Goal: Check status: Check status

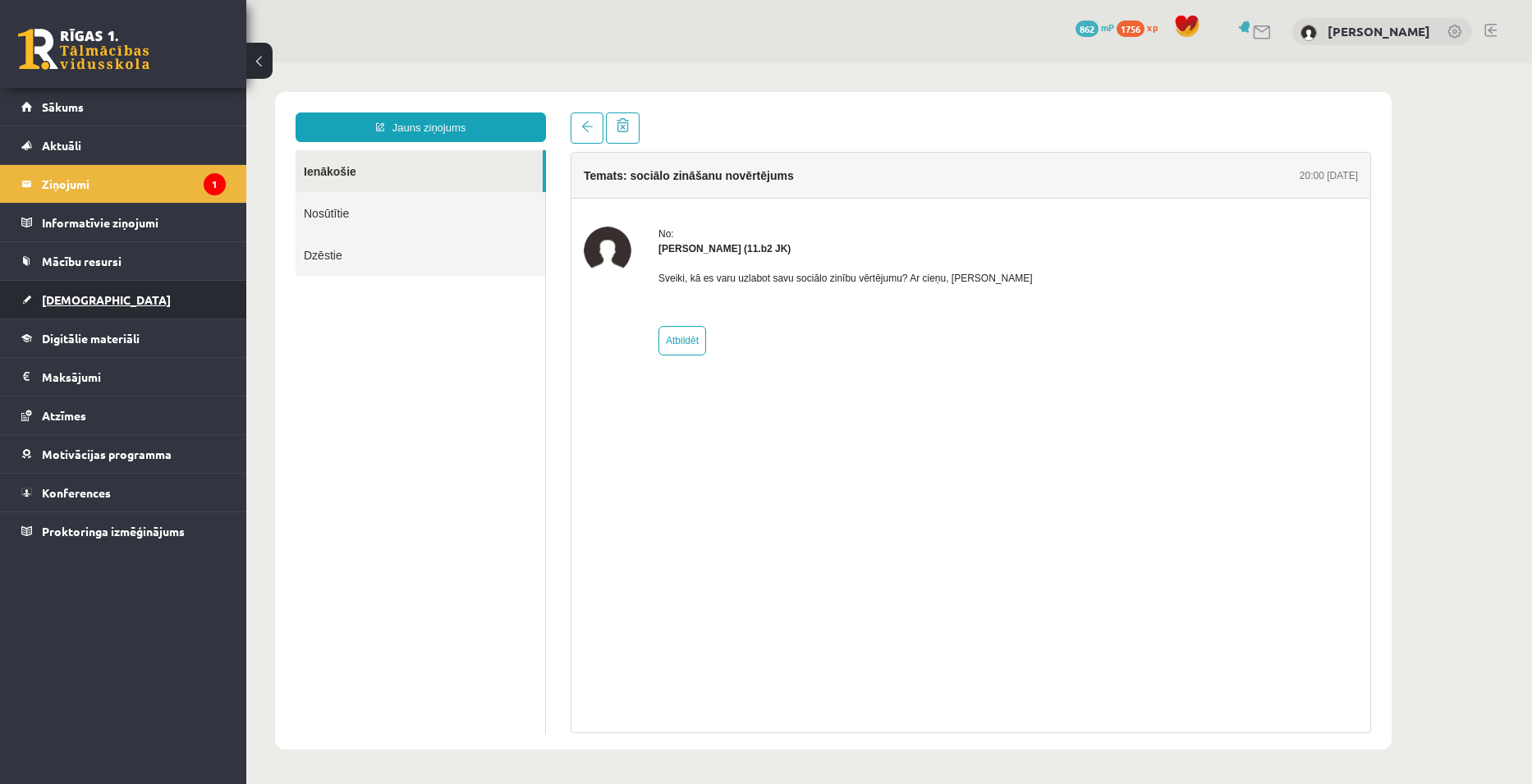
click at [79, 309] on link "[DEMOGRAPHIC_DATA]" at bounding box center [123, 299] width 205 height 37
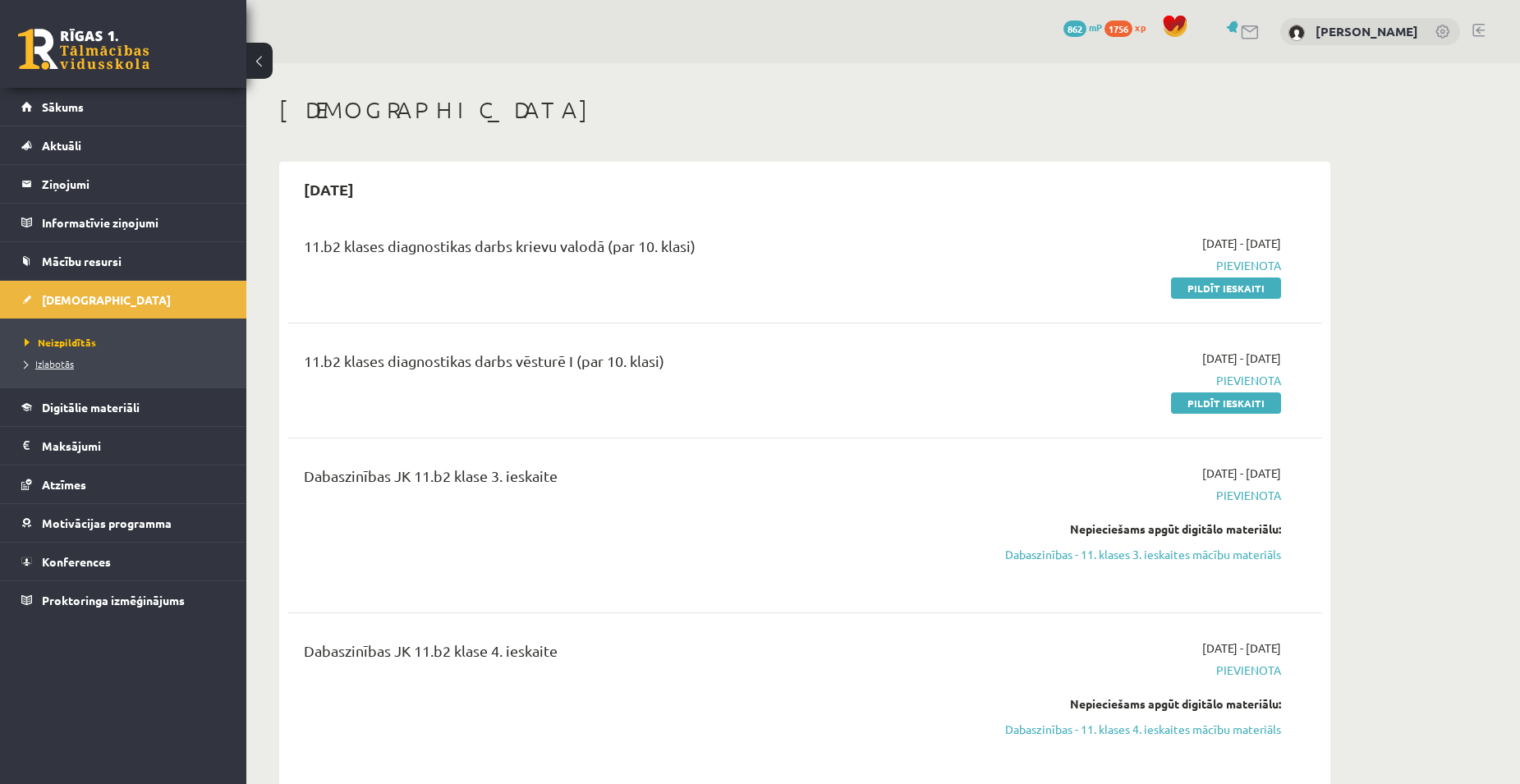
click at [58, 364] on span "Izlabotās" at bounding box center [49, 364] width 49 height 13
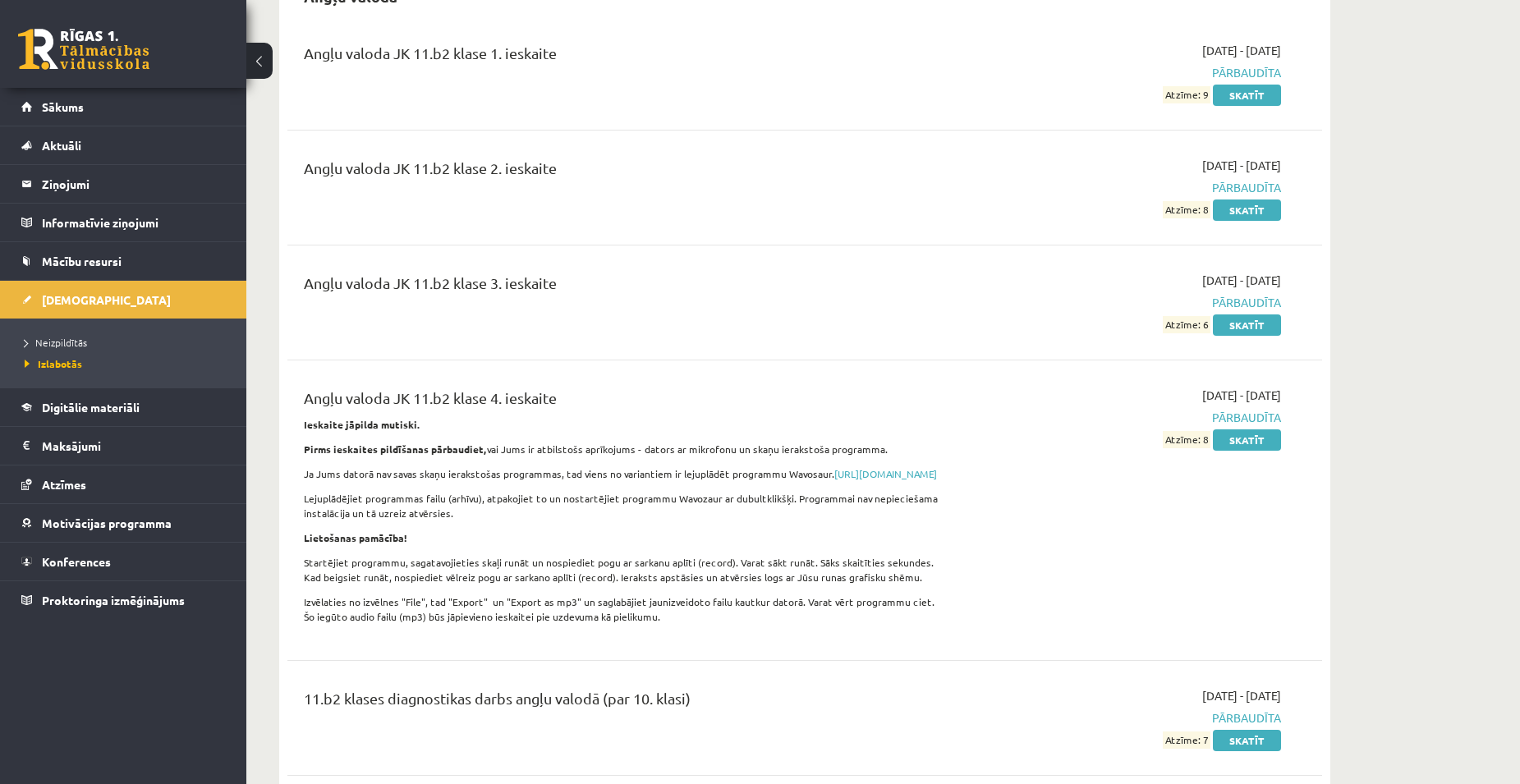
scroll to position [164, 0]
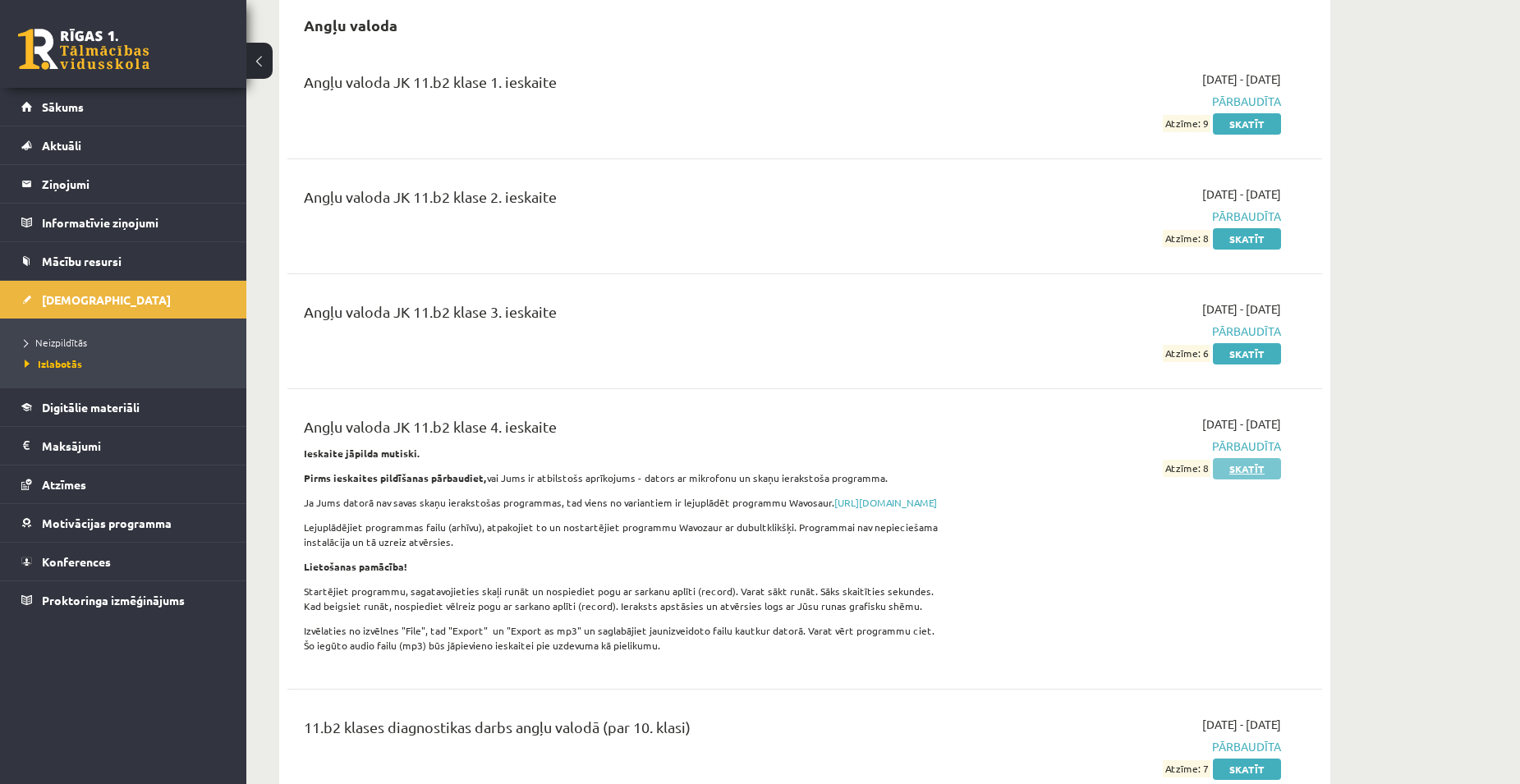
click at [1251, 471] on link "Skatīt" at bounding box center [1247, 468] width 69 height 21
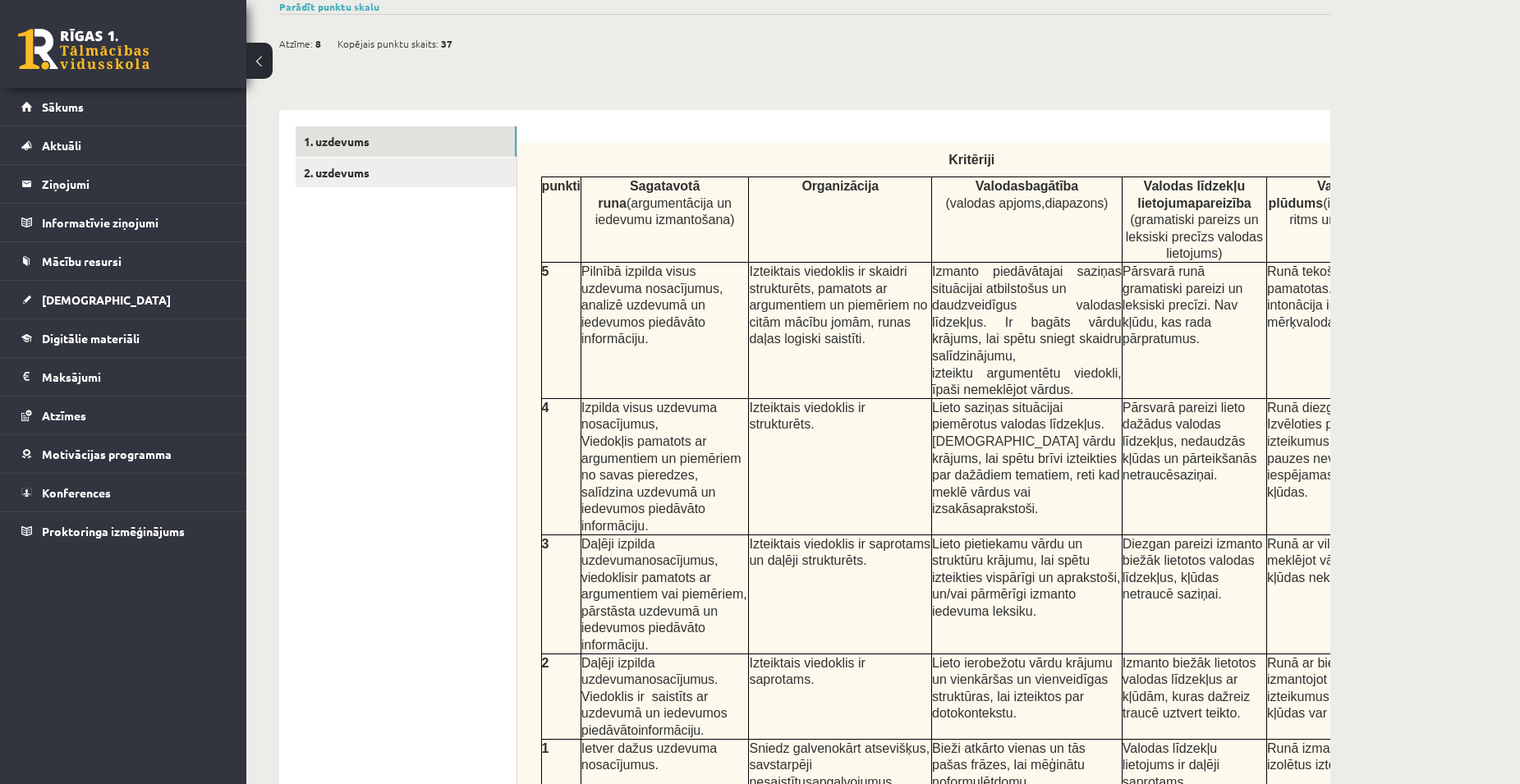
scroll to position [333, 0]
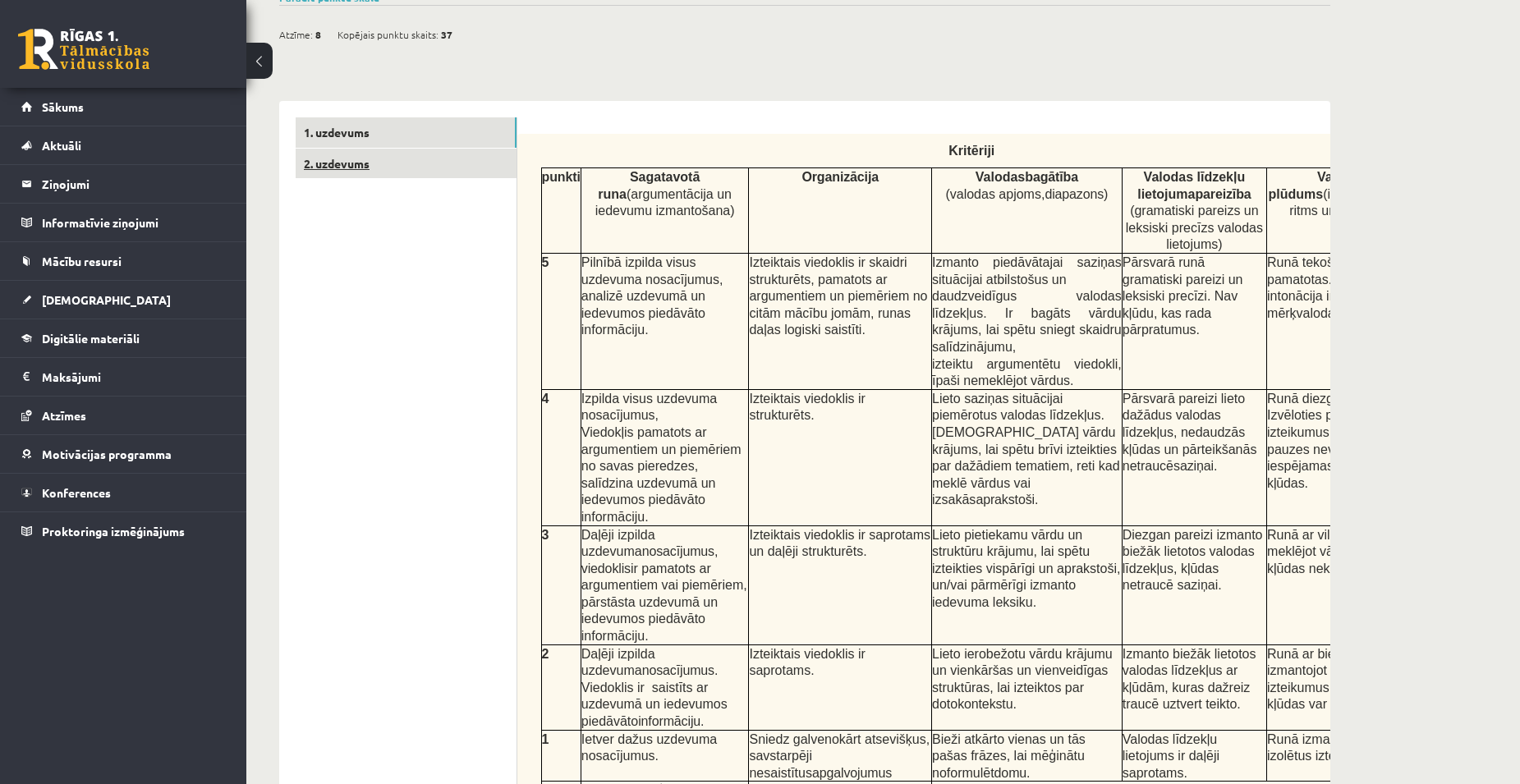
click at [354, 157] on link "2. uzdevums" at bounding box center [406, 164] width 221 height 30
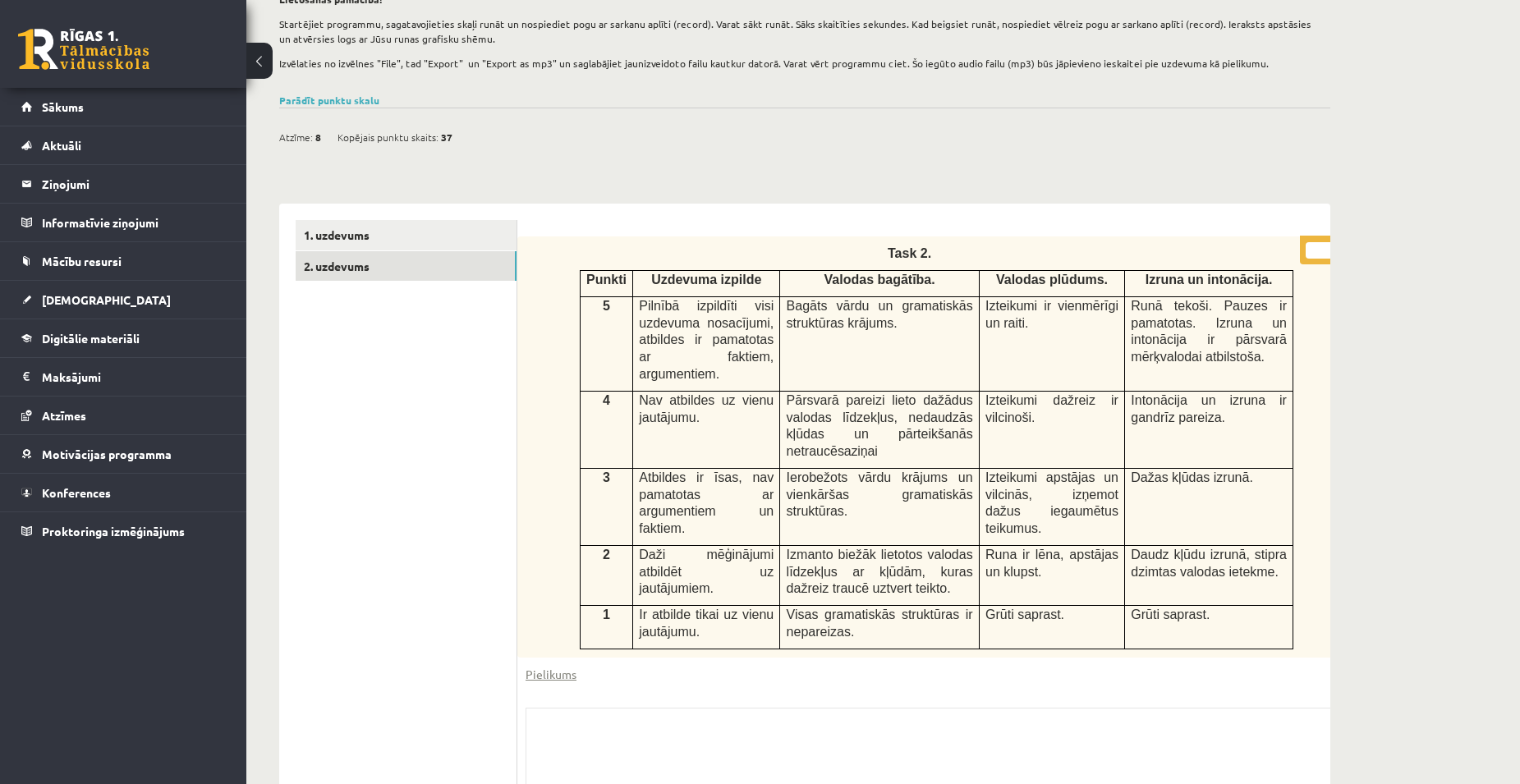
scroll to position [0, 0]
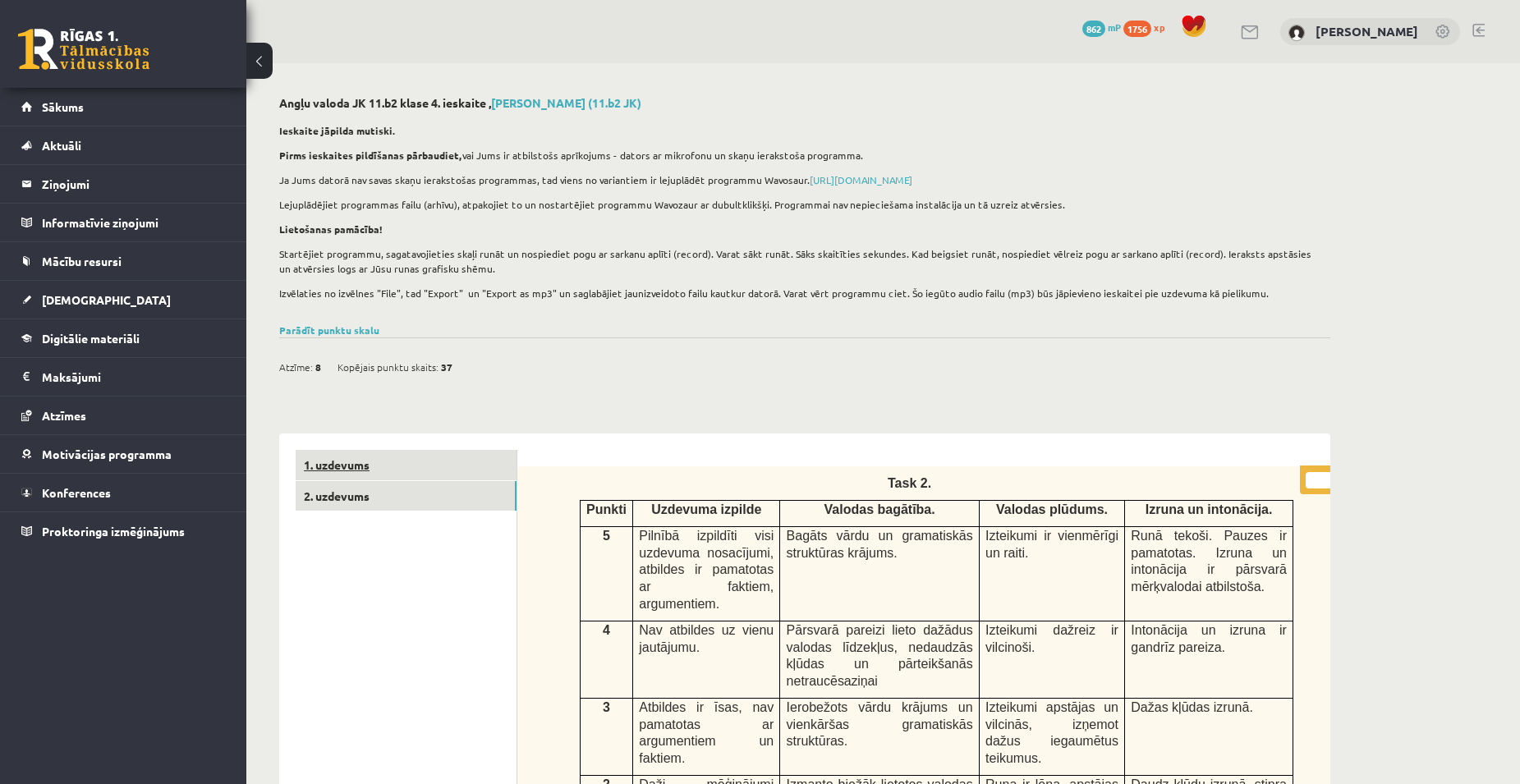
drag, startPoint x: 416, startPoint y: 440, endPoint x: 414, endPoint y: 449, distance: 9.2
click at [412, 471] on link "1. uzdevums" at bounding box center [406, 464] width 221 height 30
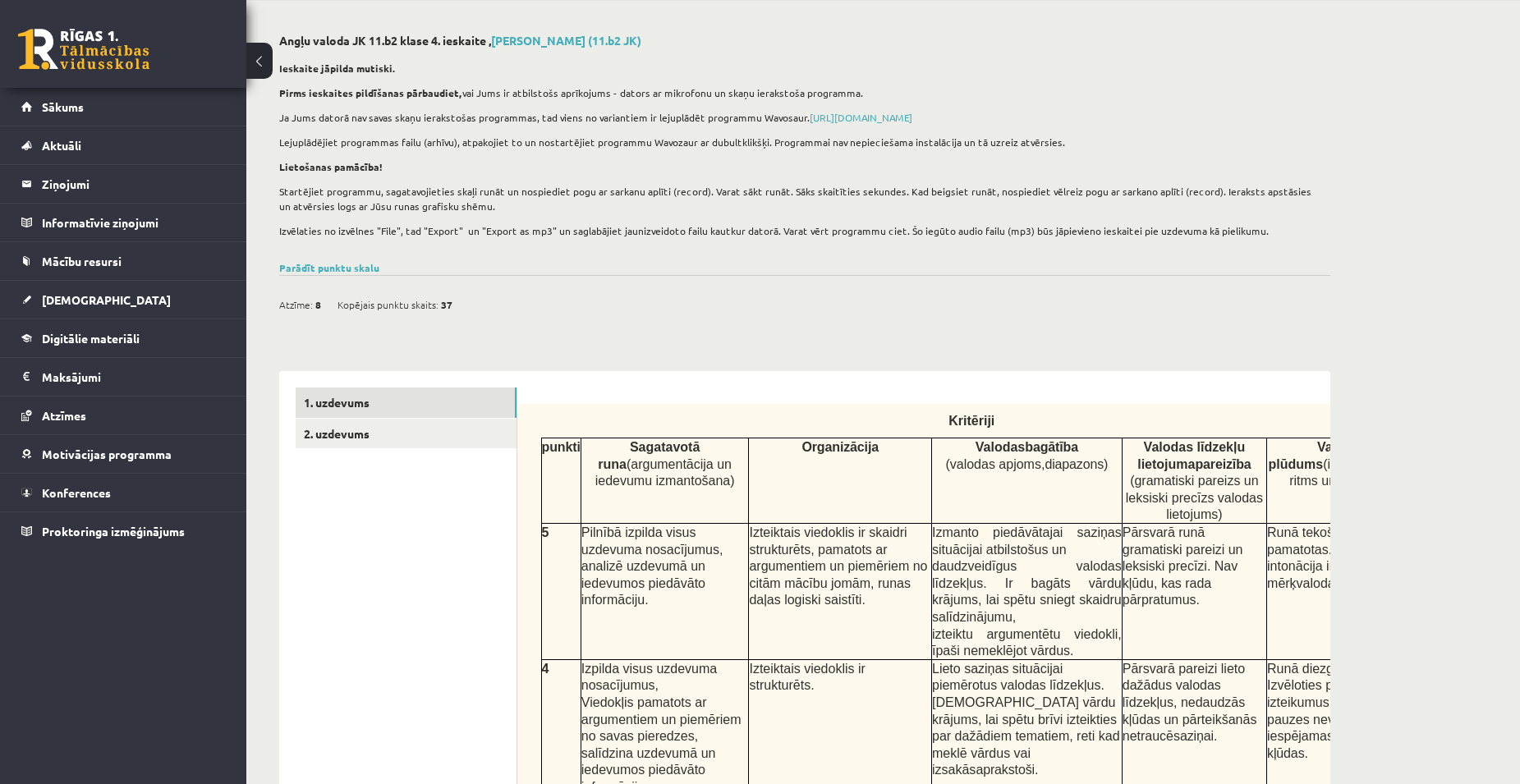
scroll to position [4, 0]
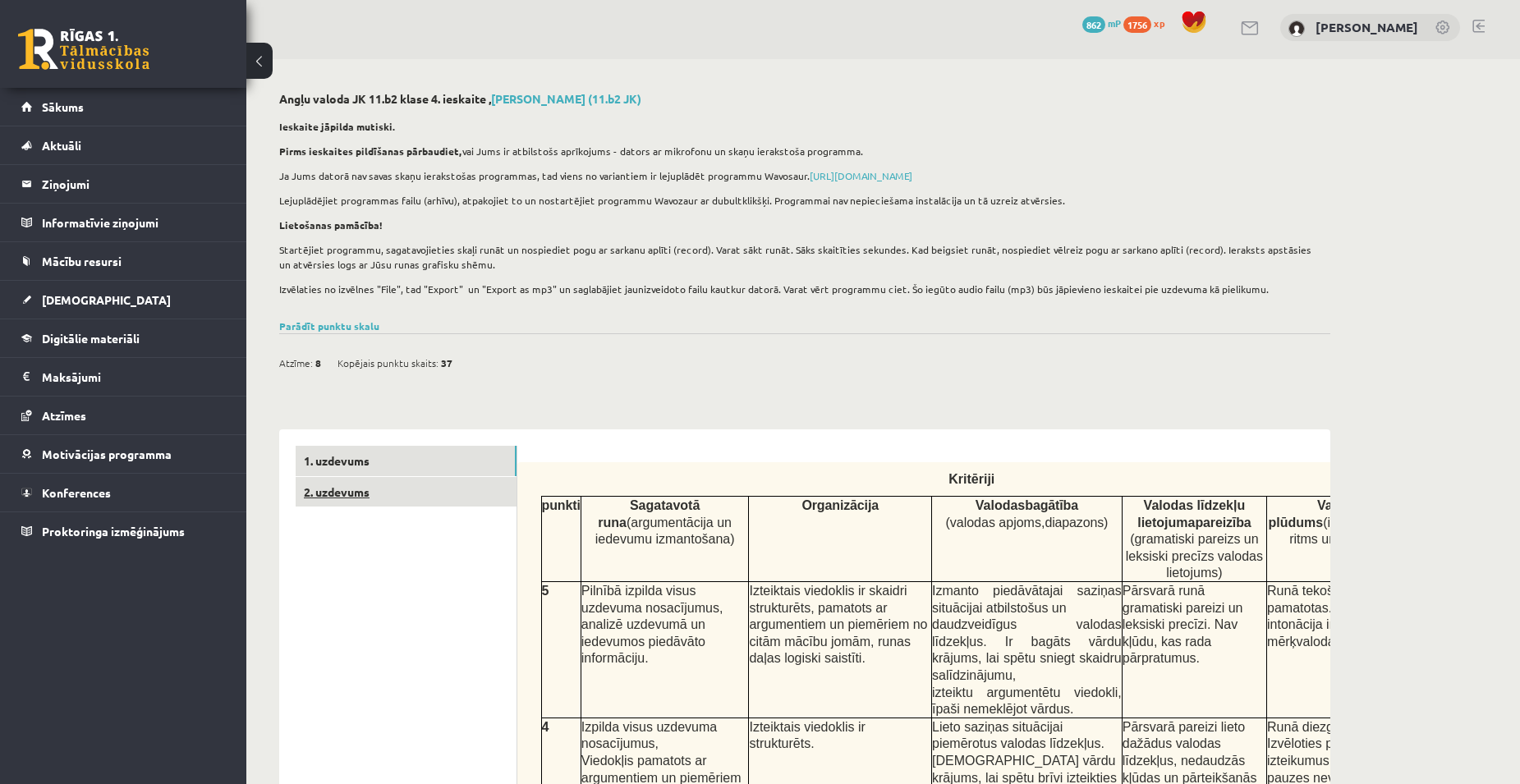
click at [381, 491] on link "2. uzdevums" at bounding box center [406, 492] width 221 height 30
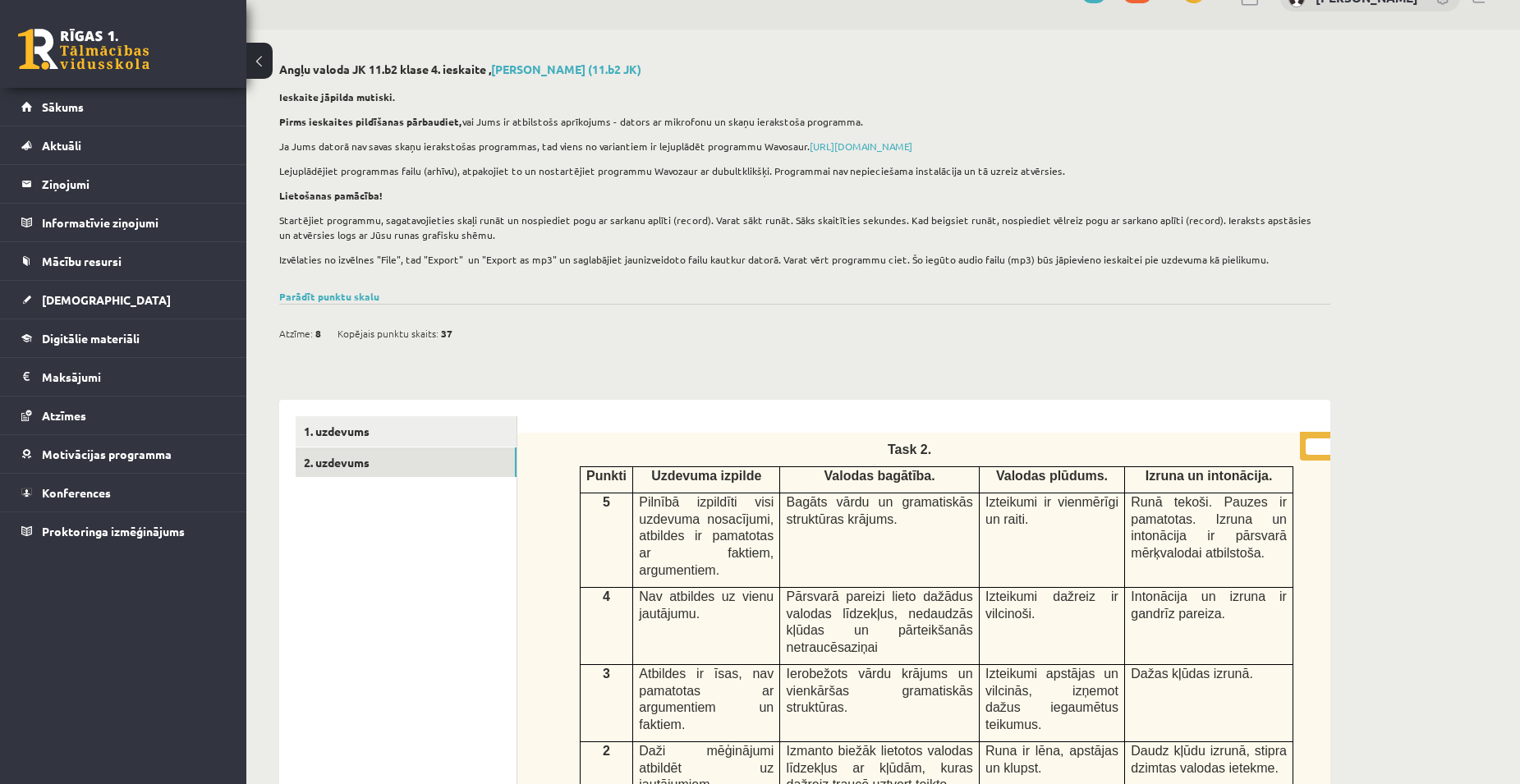
scroll to position [0, 0]
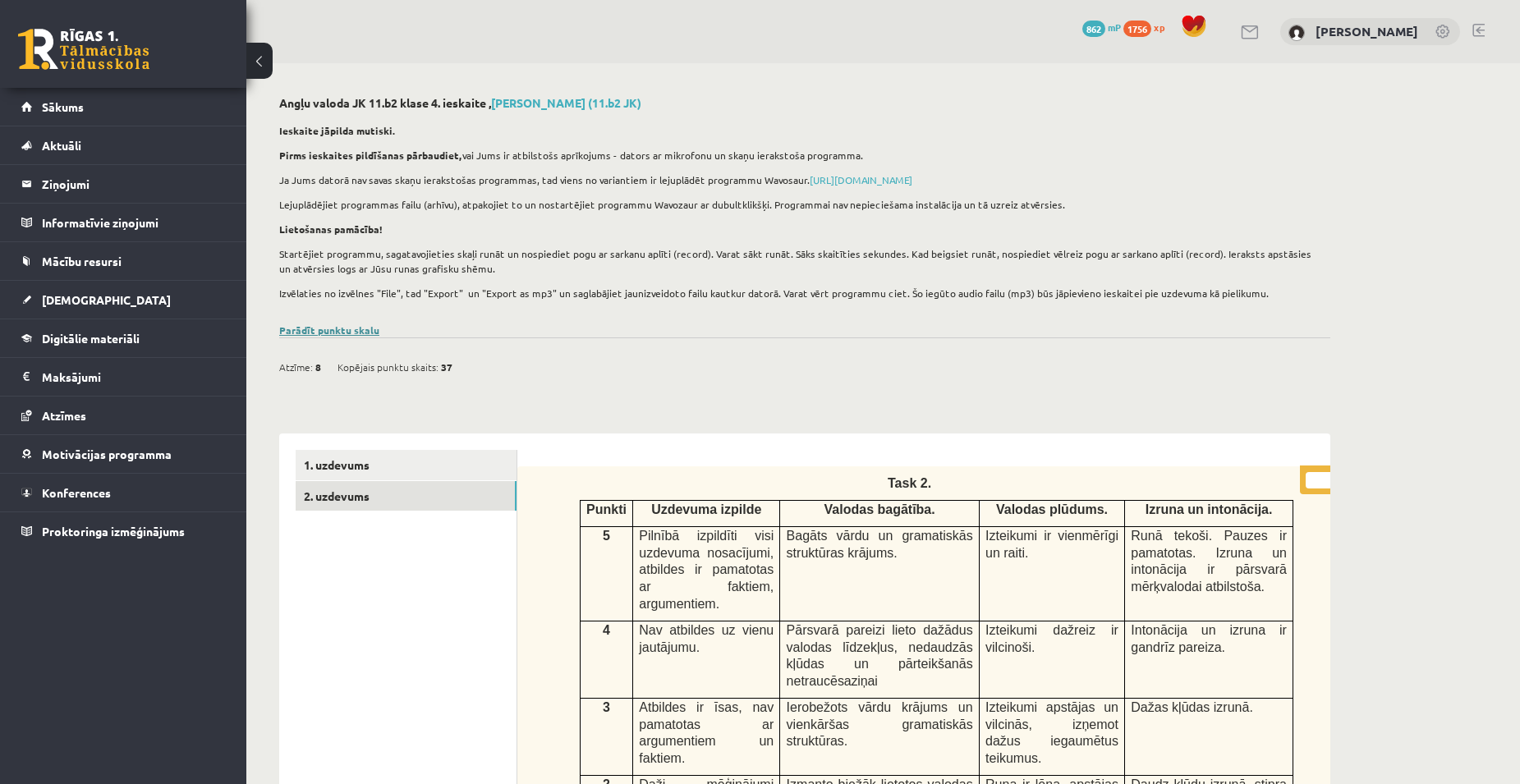
click at [319, 328] on link "Parādīt punktu skalu" at bounding box center [329, 330] width 101 height 13
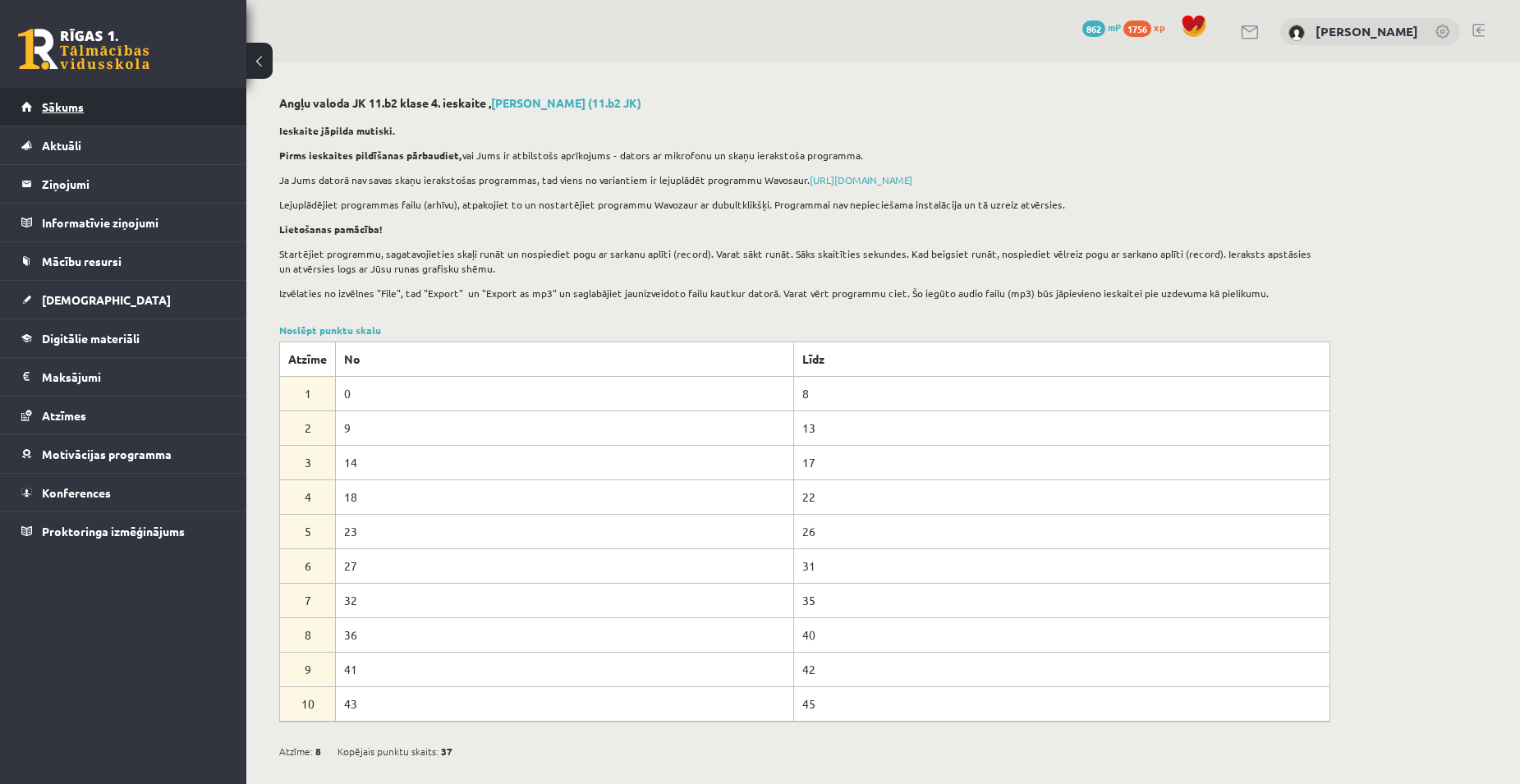
click at [80, 106] on span "Sākums" at bounding box center [63, 107] width 42 height 15
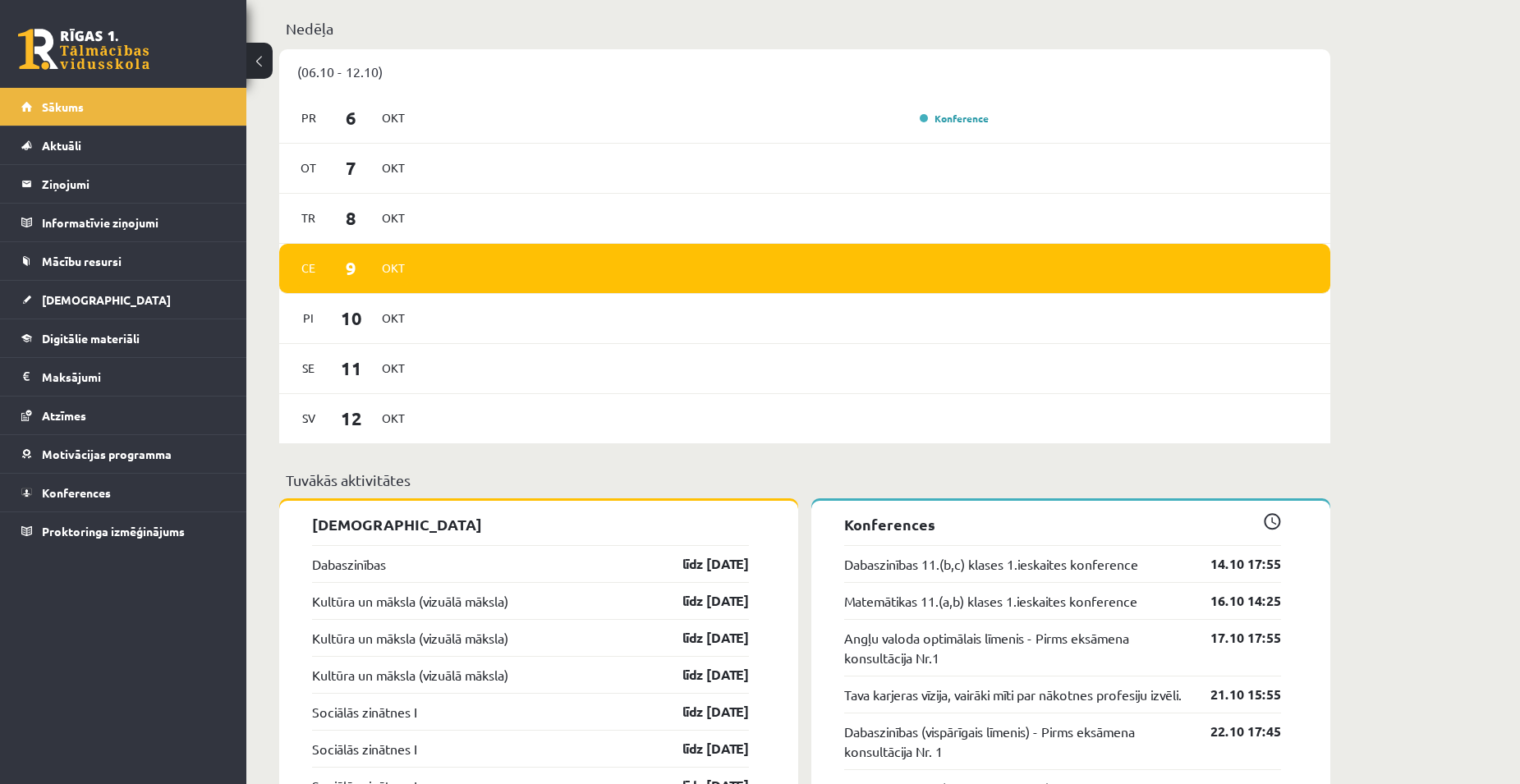
scroll to position [985, 0]
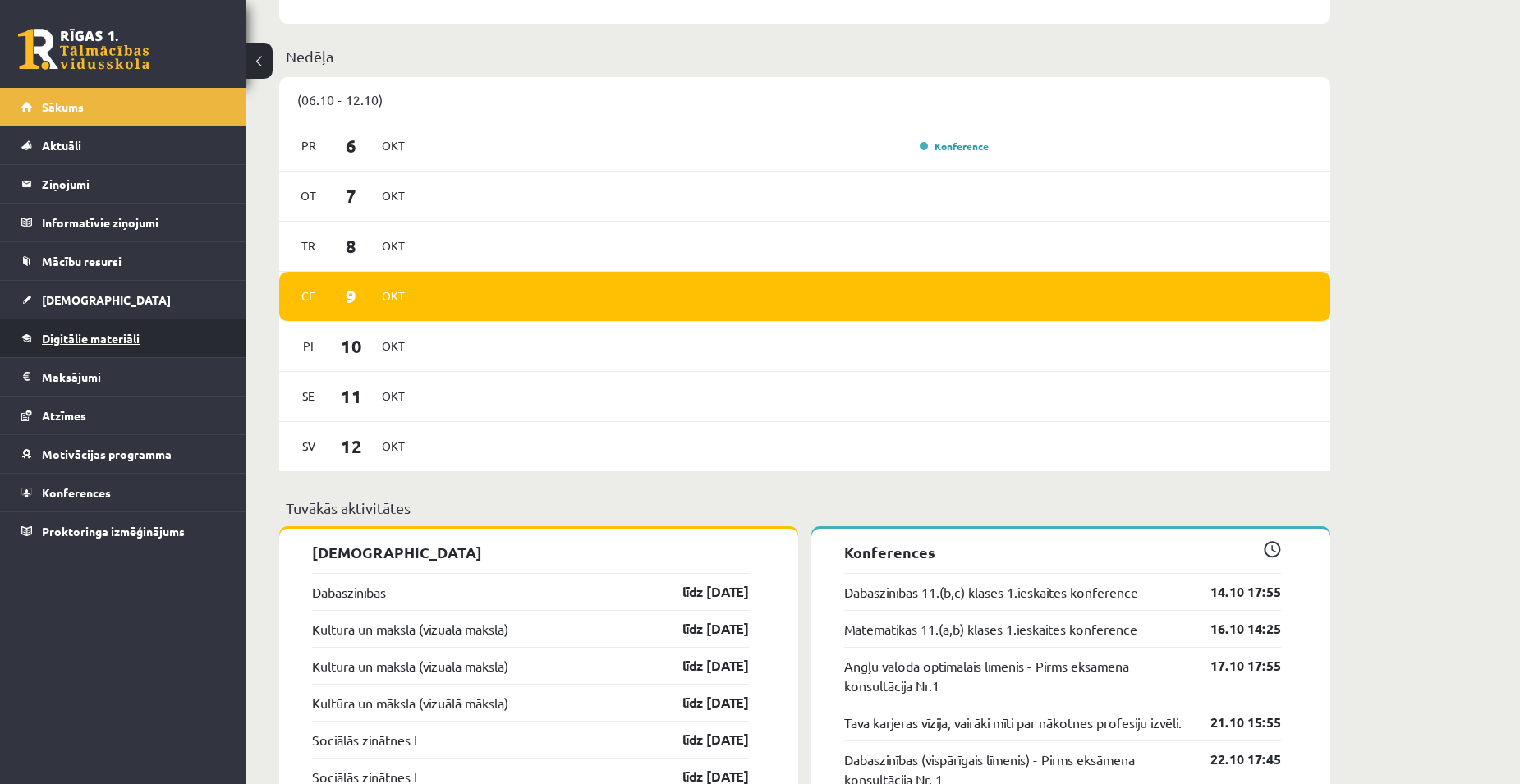
click at [79, 337] on span "Digitālie materiāli" at bounding box center [90, 338] width 98 height 15
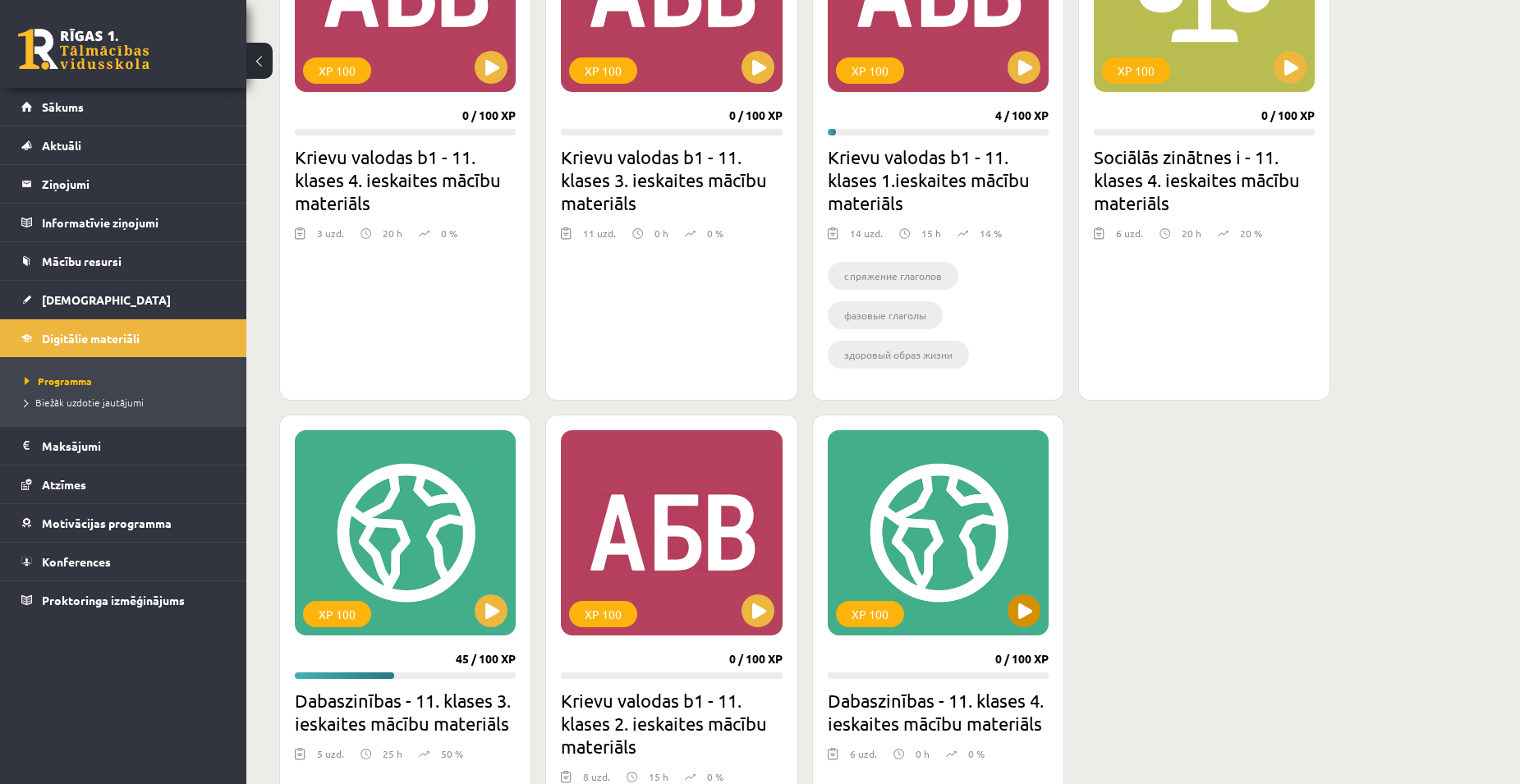
scroll to position [1313, 0]
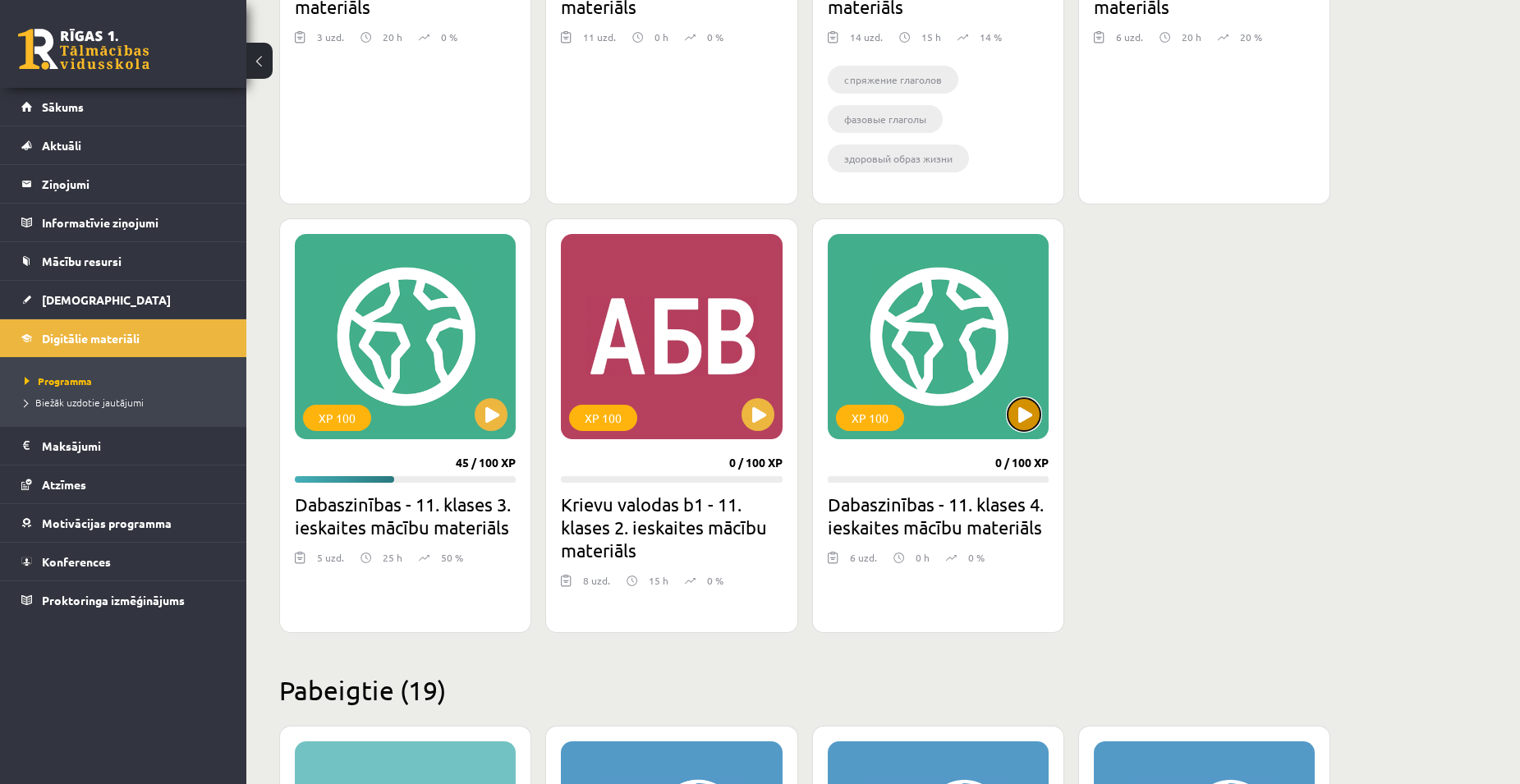
click at [1020, 416] on button at bounding box center [1024, 415] width 33 height 33
